Goal: Task Accomplishment & Management: Manage account settings

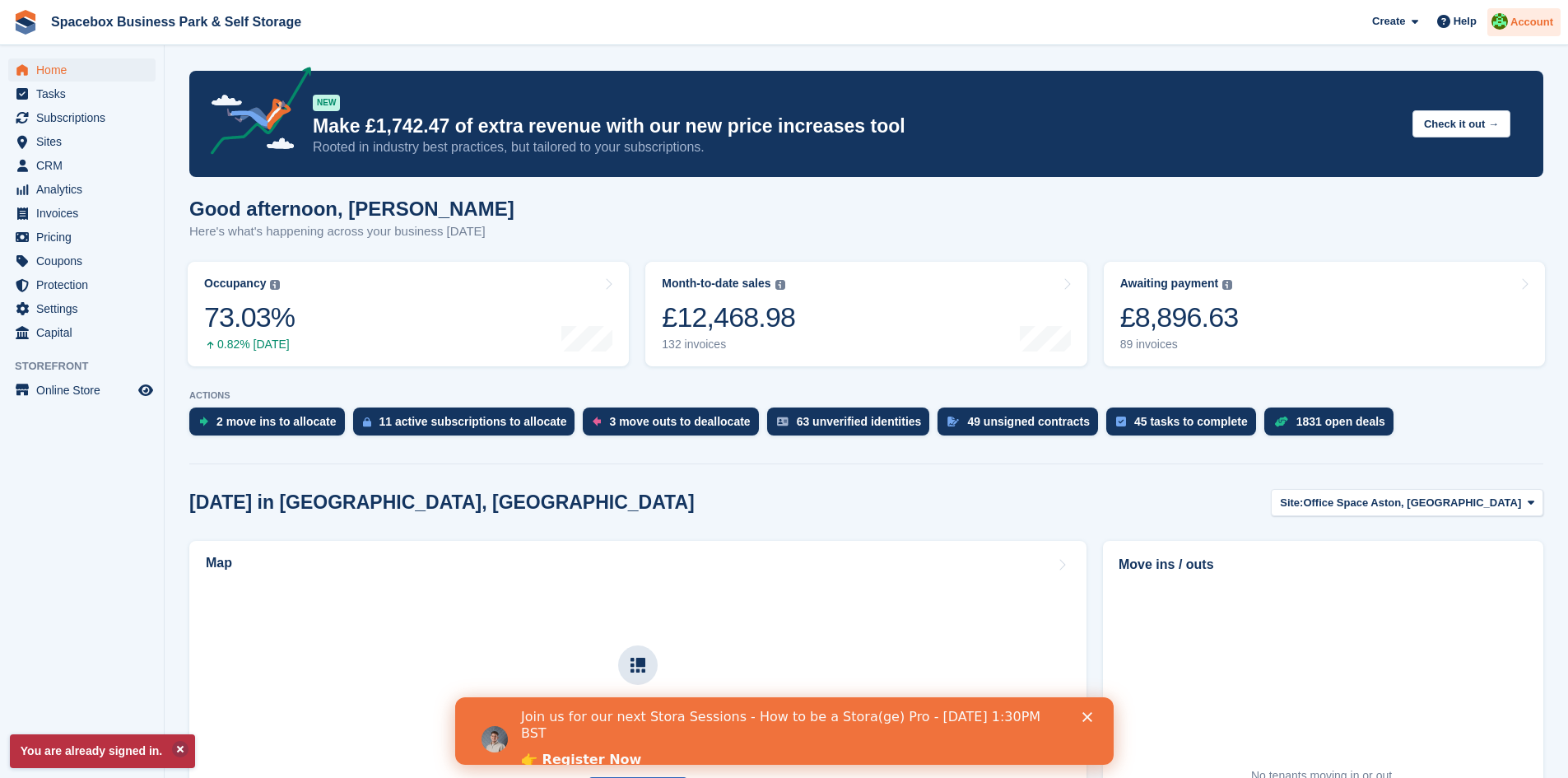
click at [1504, 22] on img at bounding box center [1500, 21] width 16 height 16
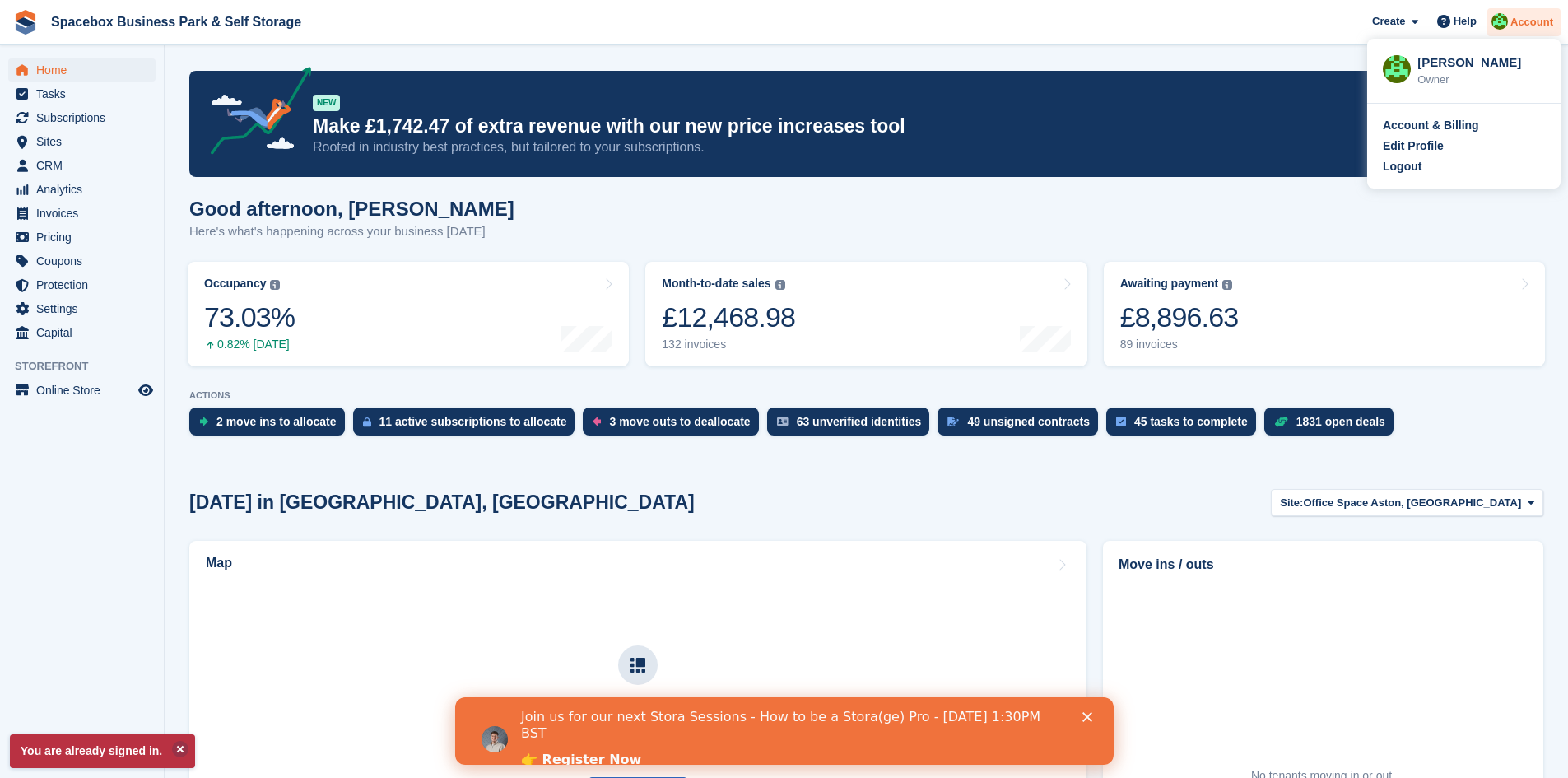
click at [1504, 22] on img at bounding box center [1500, 21] width 16 height 16
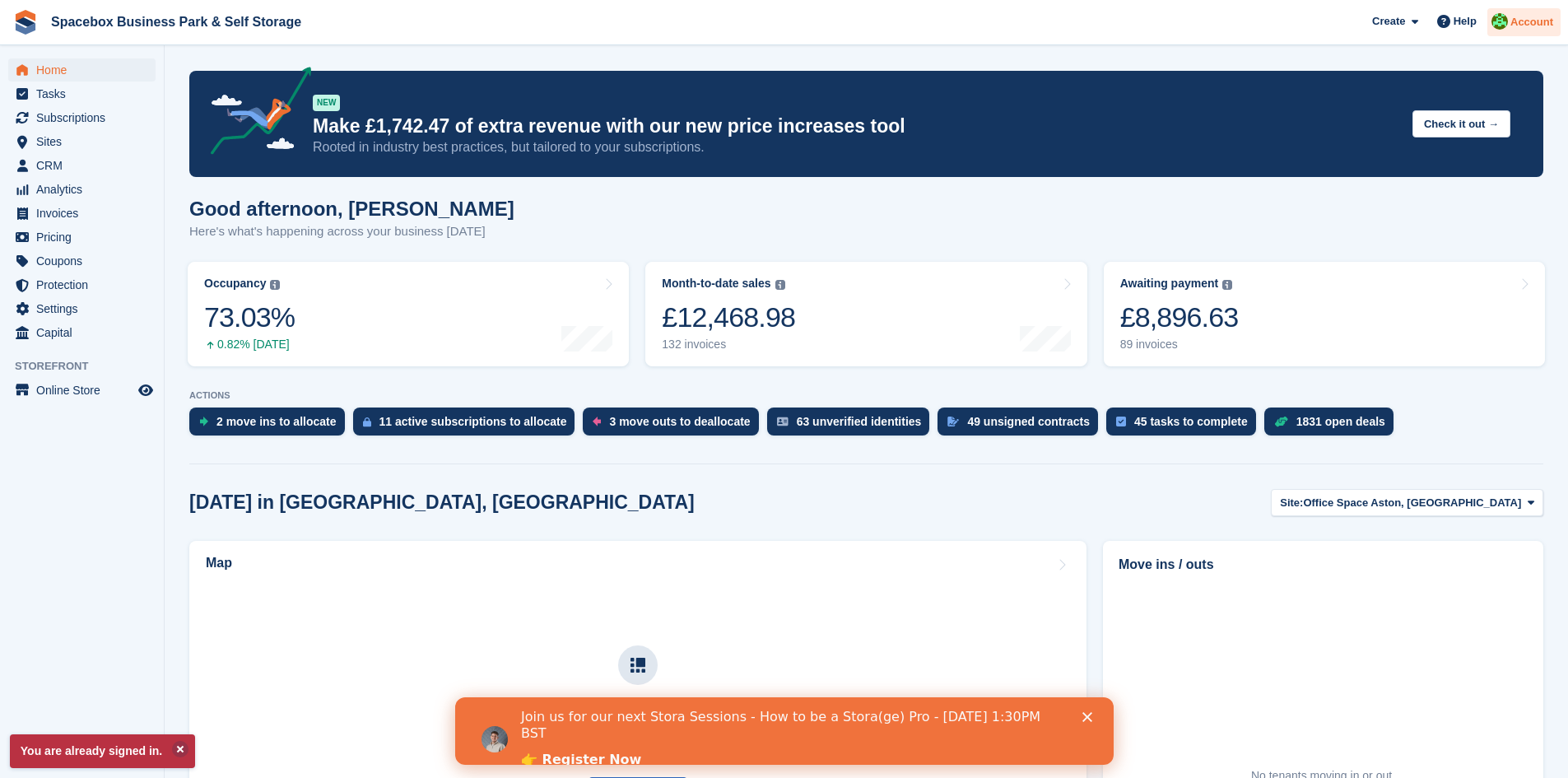
click at [1504, 21] on img at bounding box center [1500, 21] width 16 height 16
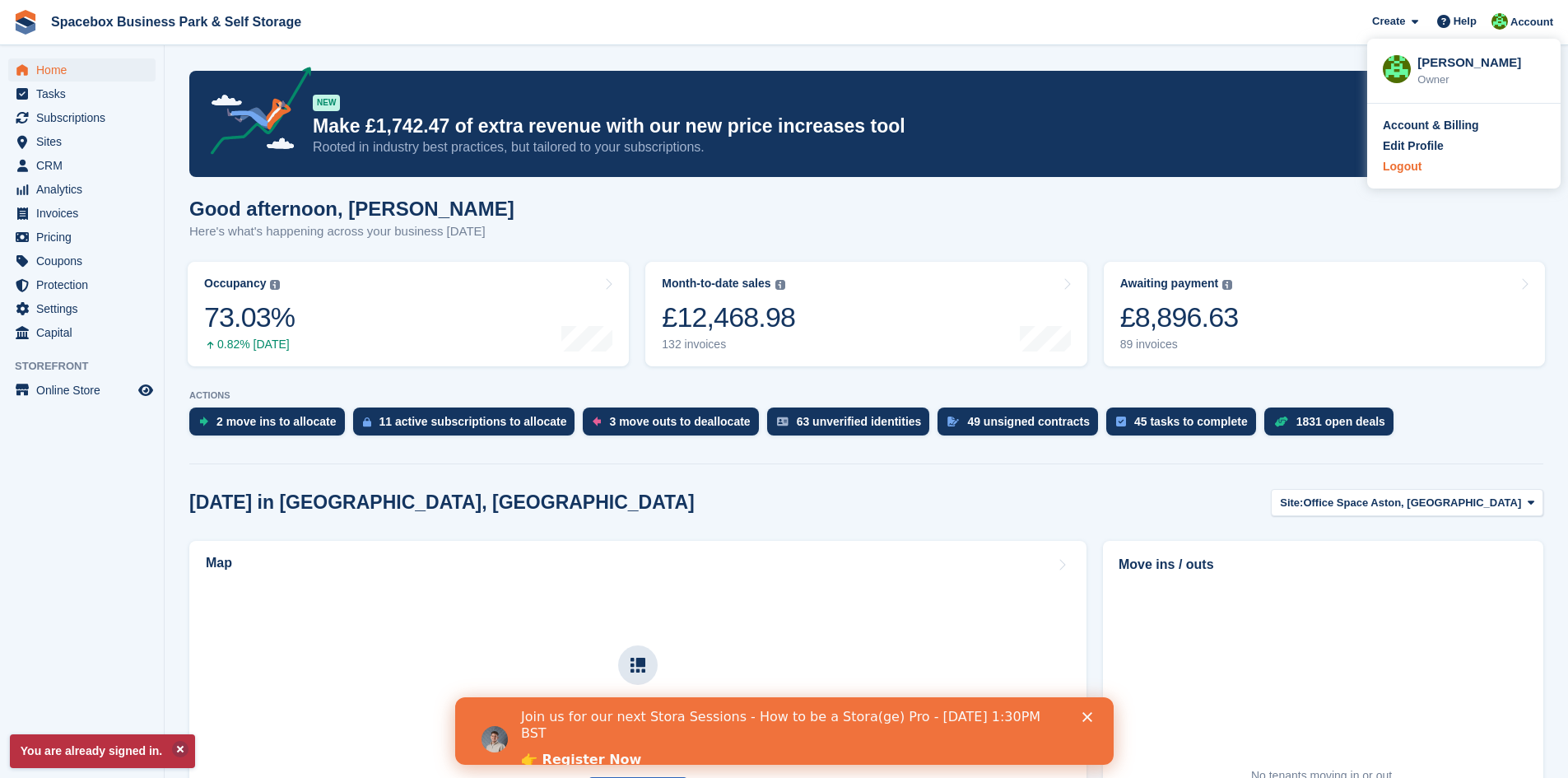
click at [1408, 173] on div "Logout" at bounding box center [1402, 167] width 39 height 17
